Goal: Check status: Check status

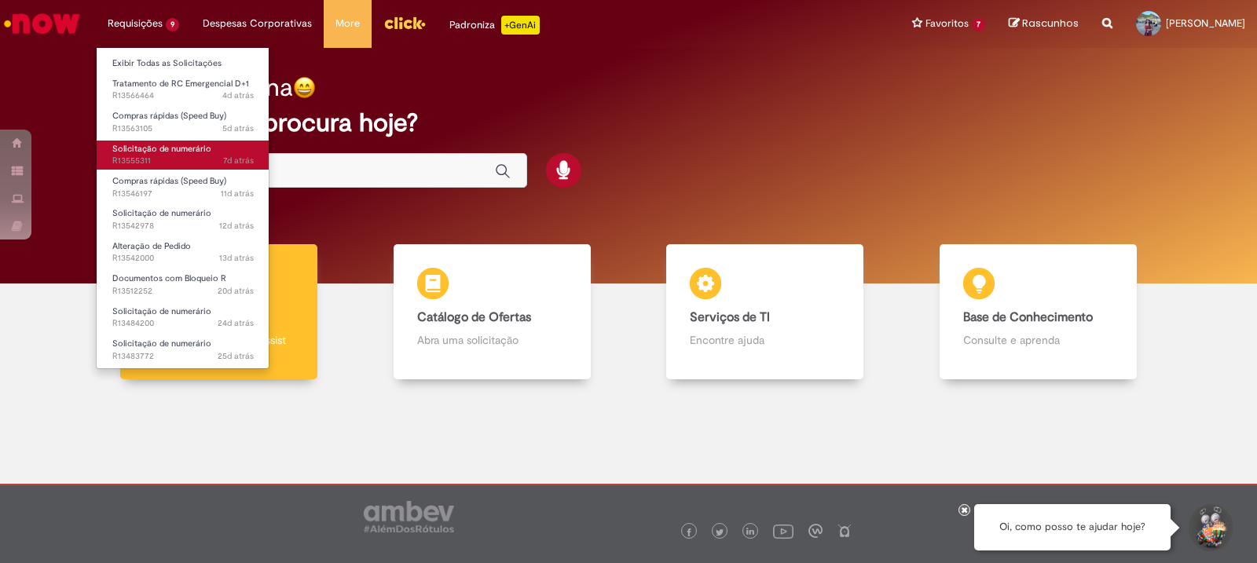
click at [188, 146] on span "Solicitação de numerário" at bounding box center [161, 149] width 99 height 12
click at [193, 150] on span "Solicitação de numerário" at bounding box center [161, 149] width 99 height 12
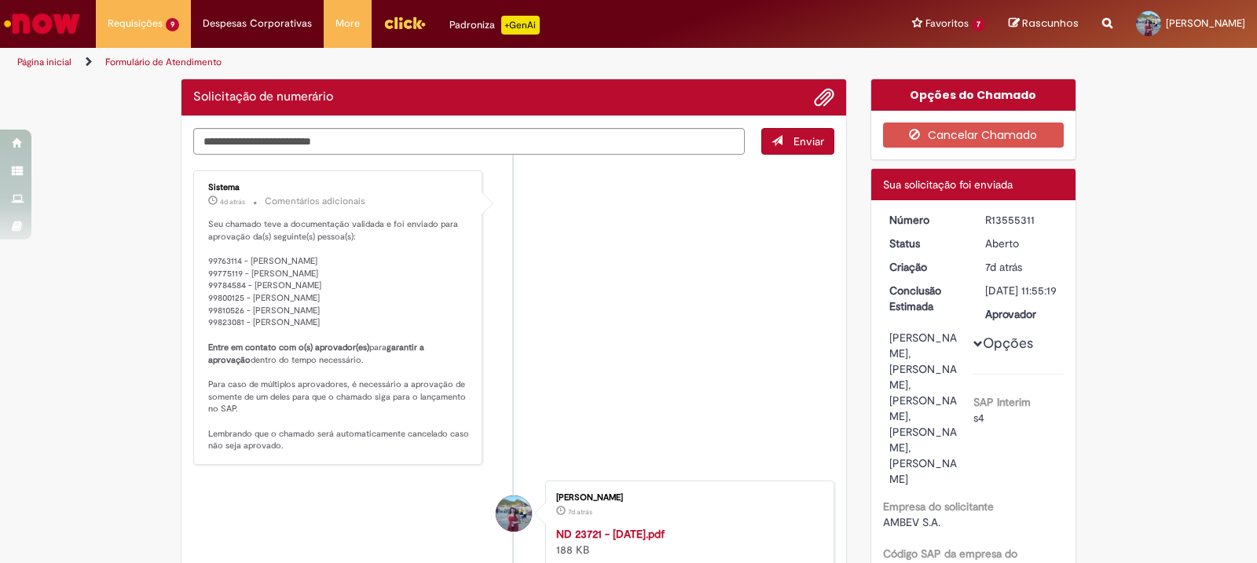
click at [401, 271] on p "Seu chamado teve a documentação validada e foi enviado para aprovação da(s) seg…" at bounding box center [339, 335] width 262 height 234
click at [1012, 221] on div "R13555311" at bounding box center [1021, 220] width 73 height 16
copy div "R13555311"
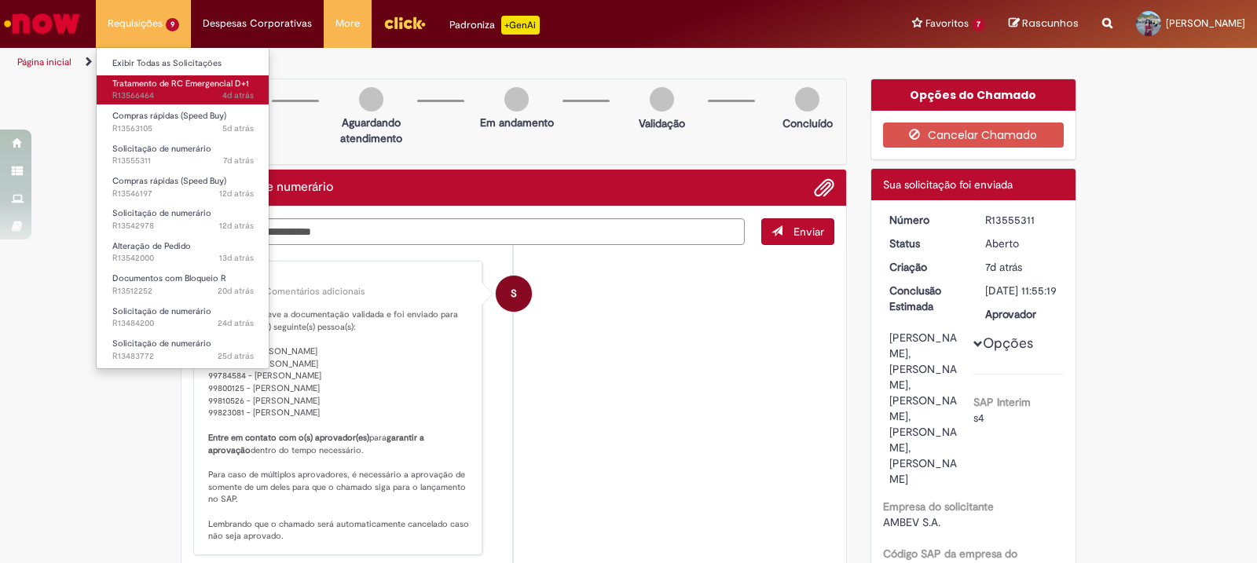
click at [159, 96] on span "4d atrás 4 dias atrás R13566464" at bounding box center [182, 96] width 141 height 13
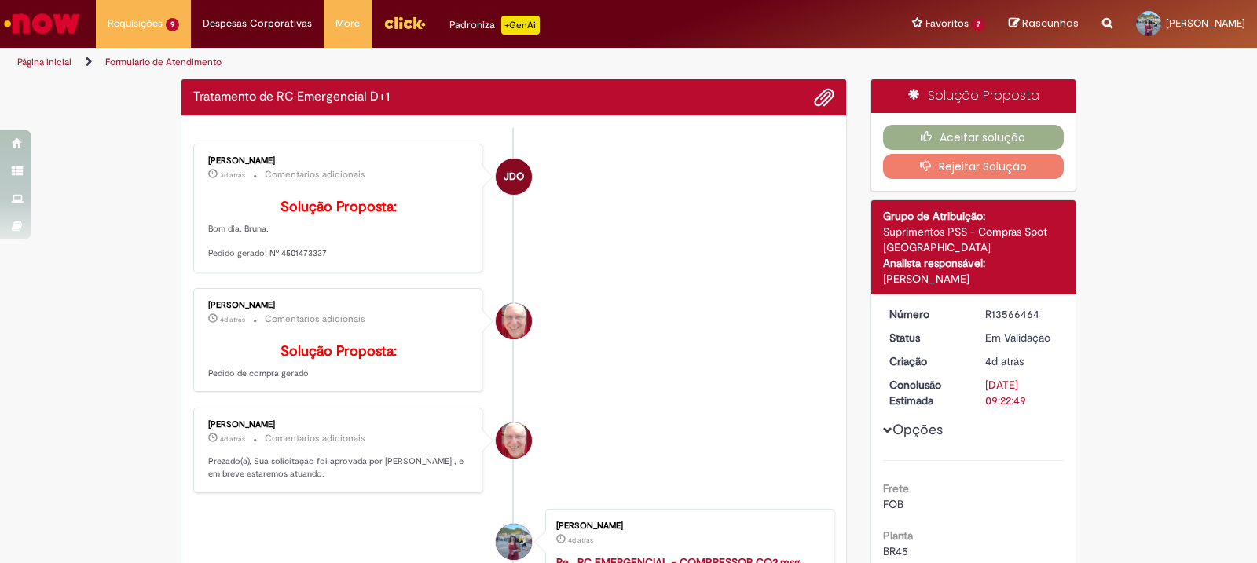
click at [297, 260] on p "Solução Proposta: Bom dia, Bruna. Pedido gerado! Nº 4501473337" at bounding box center [339, 229] width 262 height 60
copy p "4501473337"
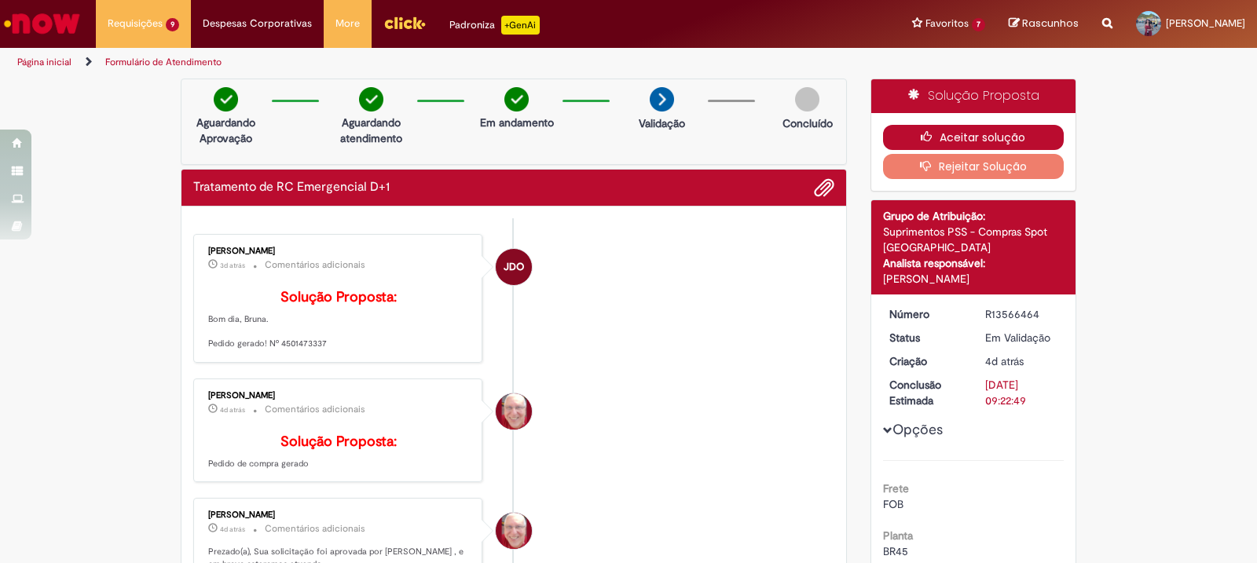
click at [1020, 134] on button "Aceitar solução" at bounding box center [973, 137] width 181 height 25
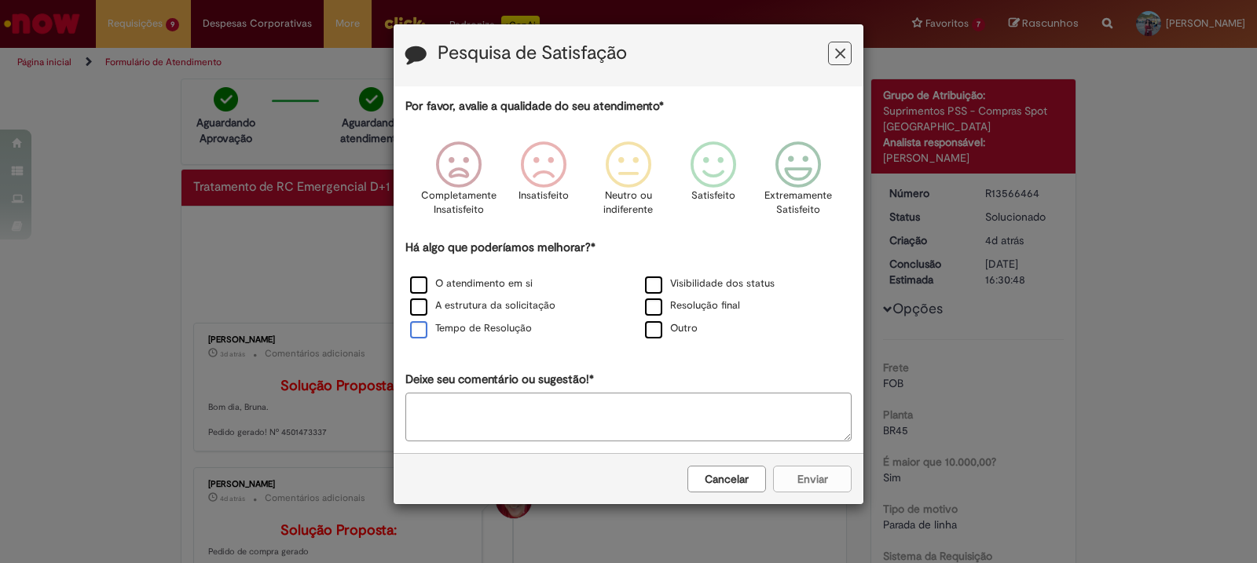
click at [525, 331] on label "Tempo de Resolução" at bounding box center [471, 328] width 122 height 15
click at [520, 302] on label "A estrutura da solicitação" at bounding box center [482, 305] width 145 height 15
click at [528, 282] on label "O atendimento em si" at bounding box center [471, 283] width 123 height 15
click at [693, 309] on label "Resolução final" at bounding box center [692, 305] width 95 height 15
click at [799, 200] on p "Extremamente Satisfeito" at bounding box center [798, 202] width 68 height 29
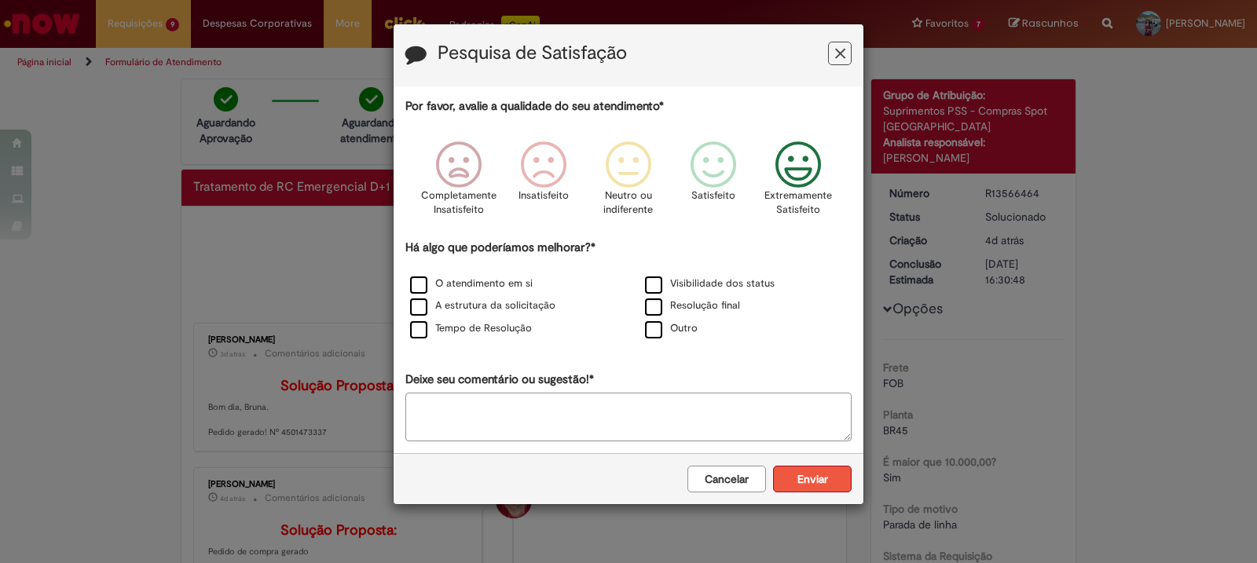
click at [828, 485] on button "Enviar" at bounding box center [812, 479] width 79 height 27
